Goal: Navigation & Orientation: Find specific page/section

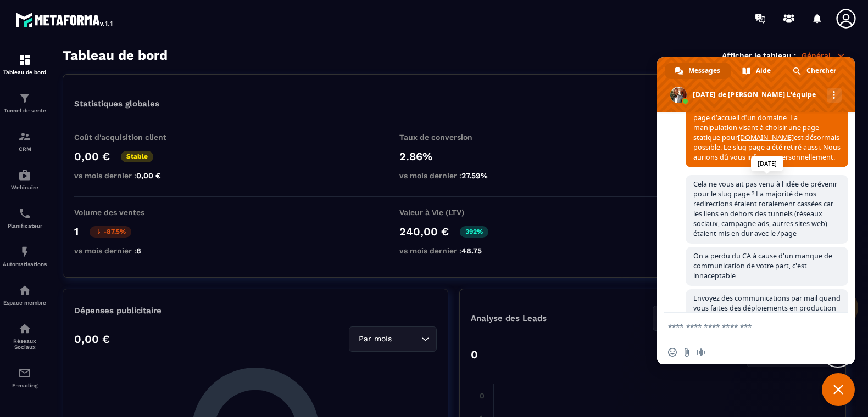
scroll to position [464, 0]
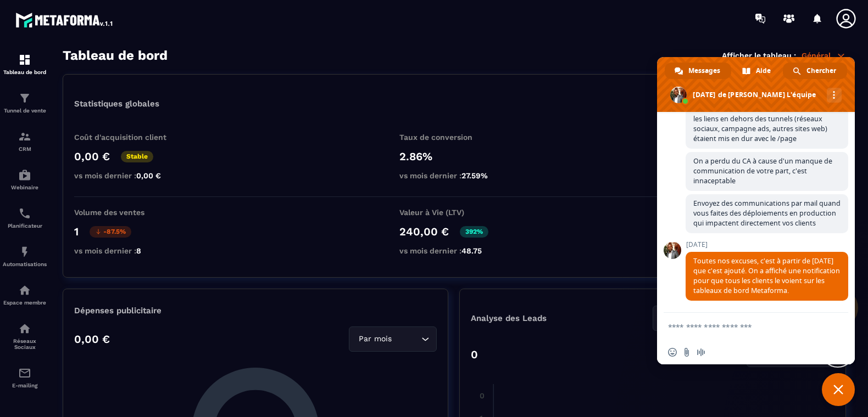
click at [844, 72] on link "Chercher" at bounding box center [815, 71] width 64 height 16
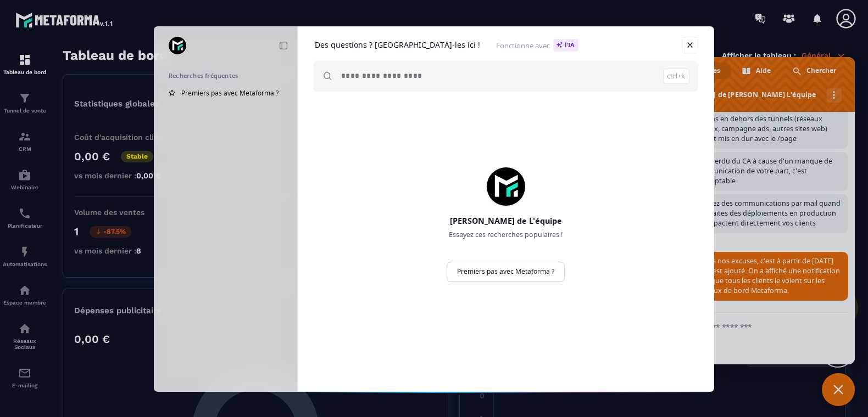
click at [759, 191] on div "Réduire Recherches fréquentes Premiers pas avec Metaforma ? Des questions ? [GE…" at bounding box center [434, 208] width 868 height 417
click at [66, 111] on div "Réduire Recherches fréquentes Premiers pas avec Metaforma ? Des questions ? [GE…" at bounding box center [434, 208] width 868 height 417
drag, startPoint x: 657, startPoint y: 36, endPoint x: 687, endPoint y: 38, distance: 30.3
click at [657, 37] on div "Des questions ? [GEOGRAPHIC_DATA]-les ici ! Fonctionne avec l'IA" at bounding box center [505, 45] width 385 height 16
click at [692, 42] on link at bounding box center [690, 45] width 16 height 16
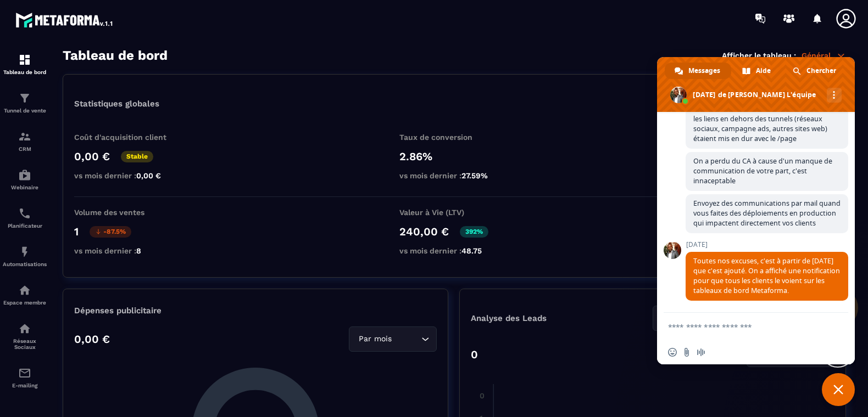
click at [664, 86] on span at bounding box center [756, 84] width 198 height 55
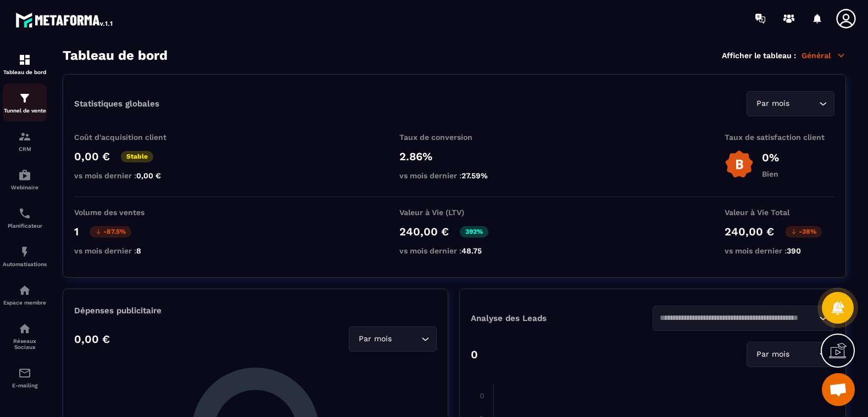
click at [27, 106] on div "Tunnel de vente" at bounding box center [25, 103] width 44 height 22
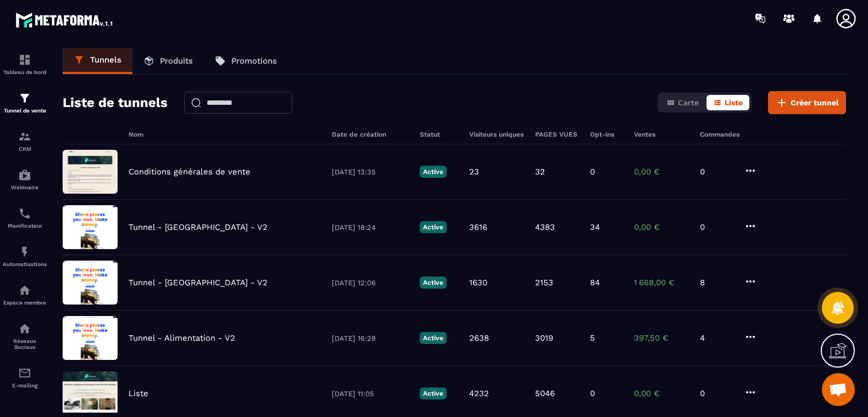
click at [850, 183] on div "Tunnels Produits Promotions Liste de tunnels Carte Liste Créer tunnel Nom Date …" at bounding box center [454, 230] width 805 height 365
click at [41, 70] on p "Tableau de bord" at bounding box center [25, 72] width 44 height 6
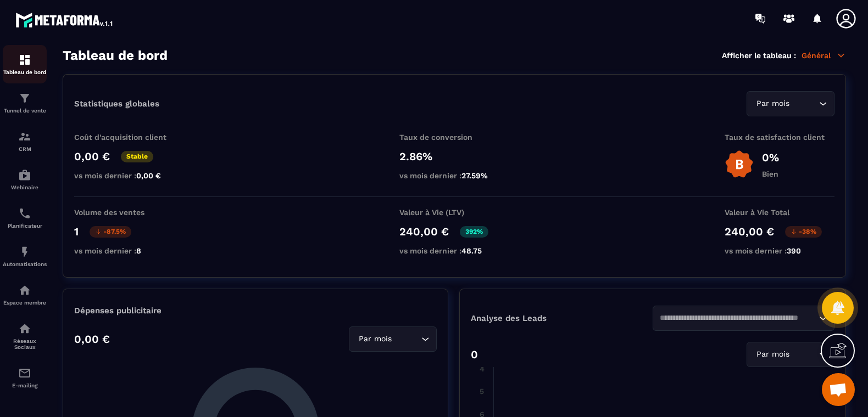
click at [13, 59] on div "Tableau de bord" at bounding box center [25, 64] width 44 height 22
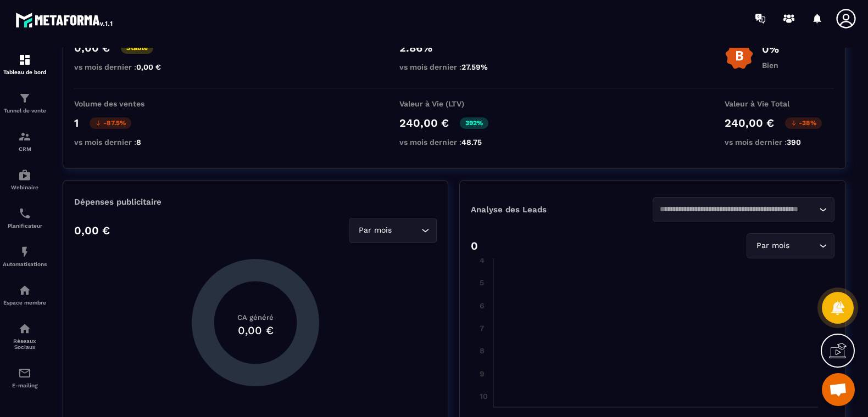
scroll to position [110, 0]
click at [790, 252] on div "Par mois Loading..." at bounding box center [790, 244] width 88 height 25
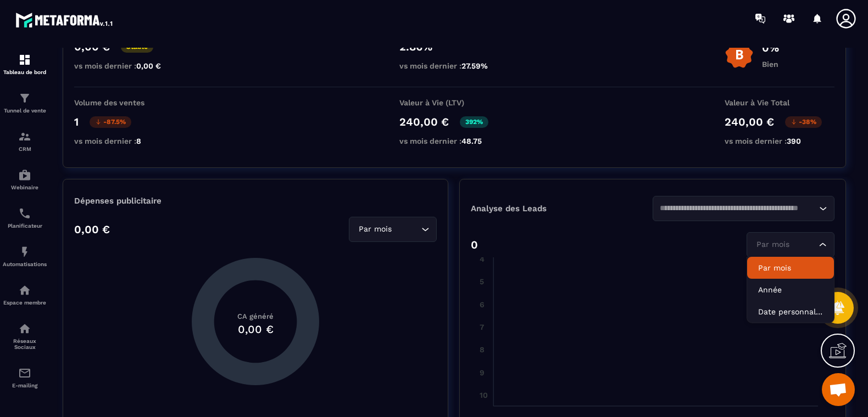
click at [772, 202] on div "Loading..." at bounding box center [743, 208] width 182 height 25
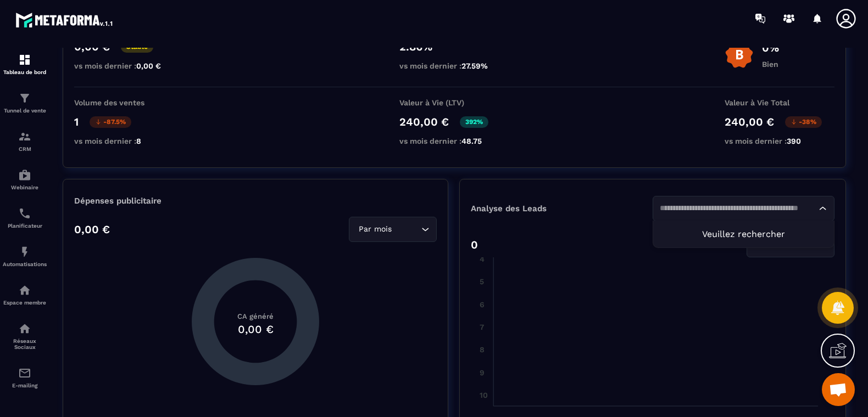
scroll to position [55, 0]
